Goal: Task Accomplishment & Management: Manage account settings

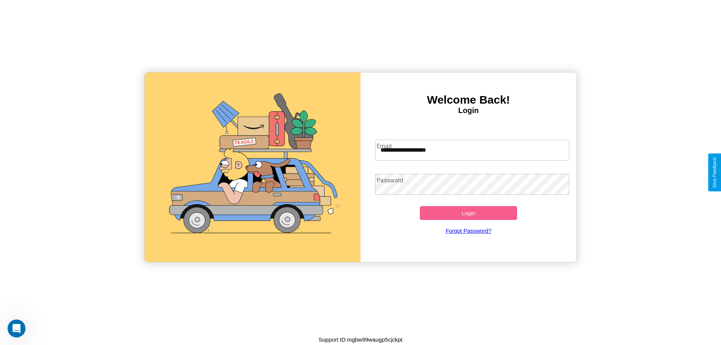
type input "**********"
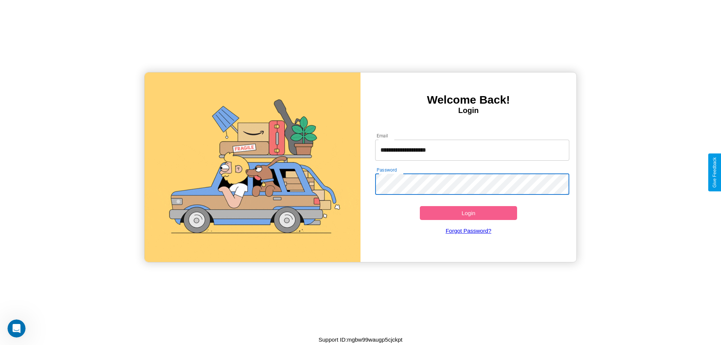
click at [468, 213] on button "Login" at bounding box center [468, 213] width 97 height 14
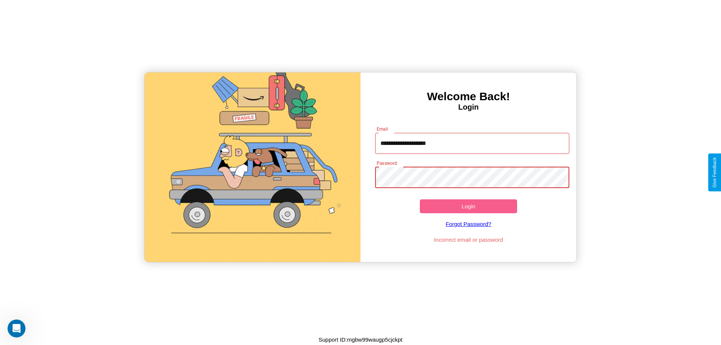
click at [468, 206] on button "Login" at bounding box center [468, 206] width 97 height 14
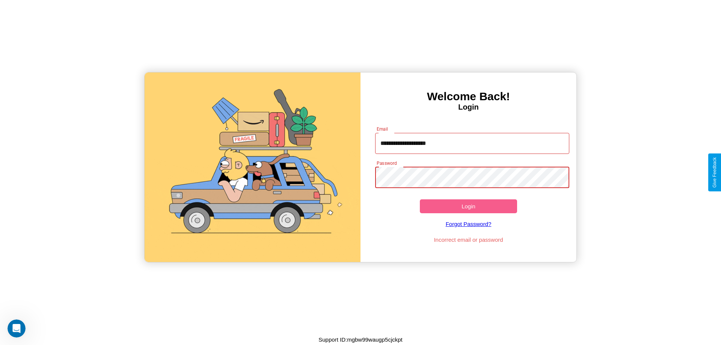
click at [468, 206] on button "Login" at bounding box center [468, 206] width 97 height 14
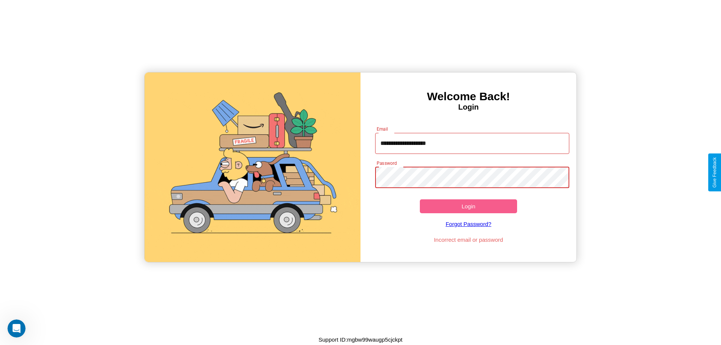
click at [468, 206] on button "Login" at bounding box center [468, 206] width 97 height 14
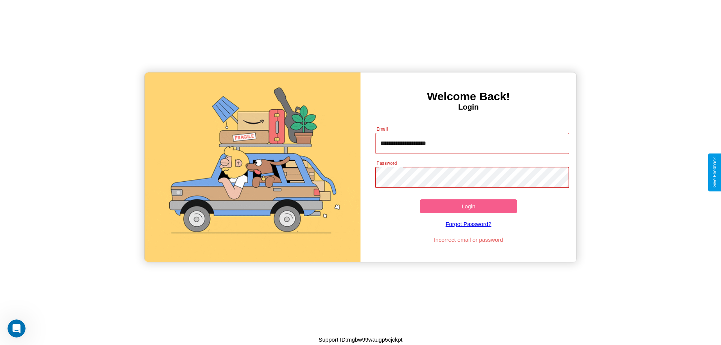
click at [468, 206] on button "Login" at bounding box center [468, 206] width 97 height 14
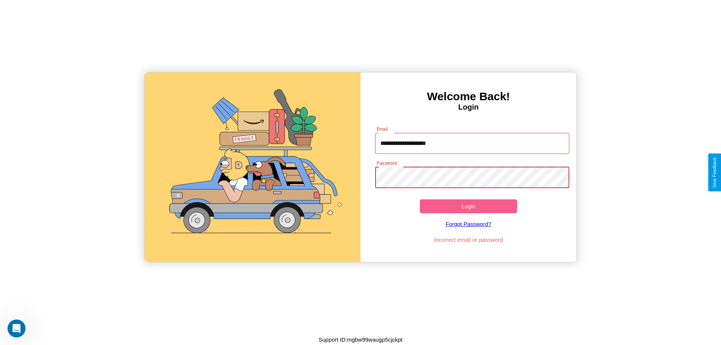
click at [468, 206] on button "Login" at bounding box center [468, 206] width 97 height 14
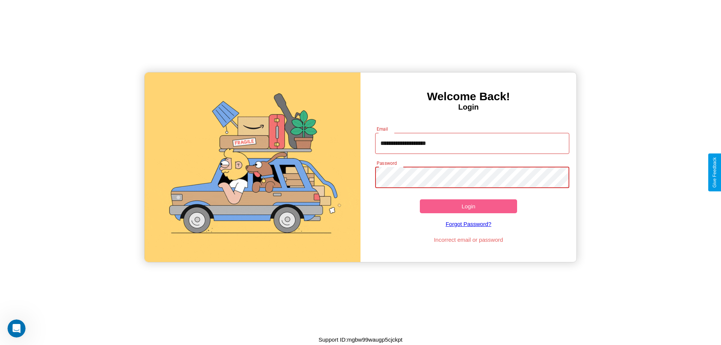
click at [468, 206] on button "Login" at bounding box center [468, 206] width 97 height 14
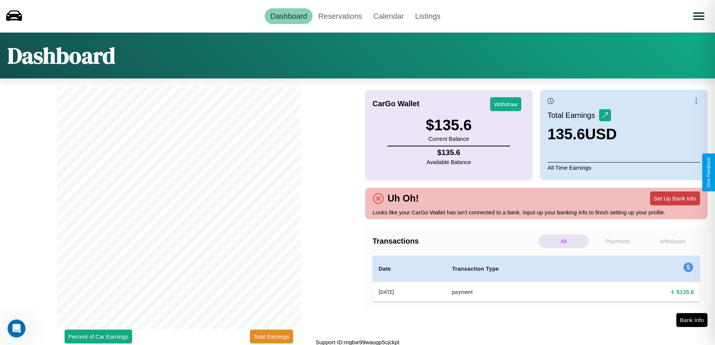
click at [675, 198] on button "Set Up Bank Info" at bounding box center [675, 199] width 50 height 14
